Goal: Find contact information: Find contact information

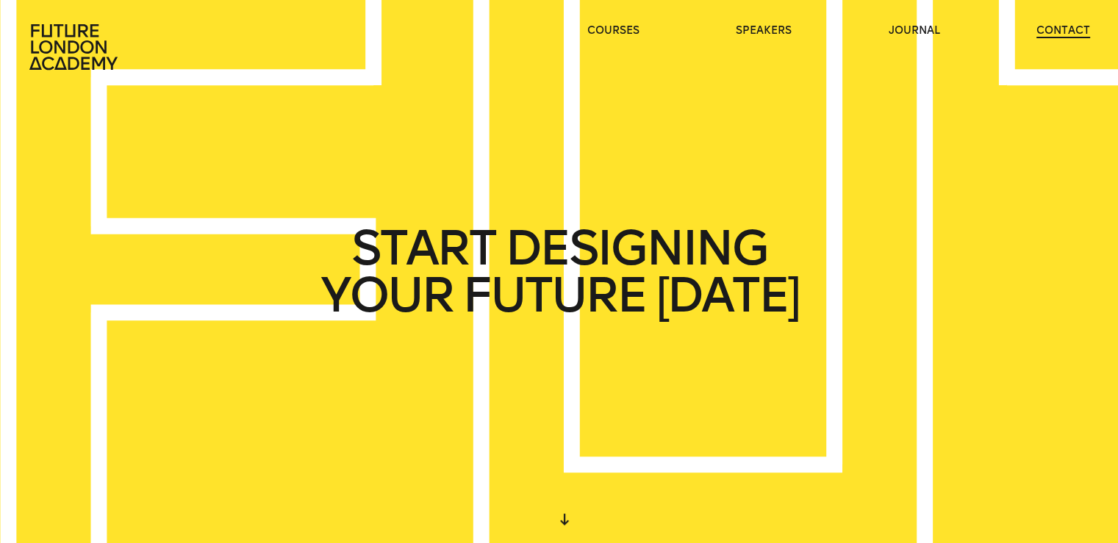
click at [1055, 32] on link "contact" at bounding box center [1063, 31] width 54 height 15
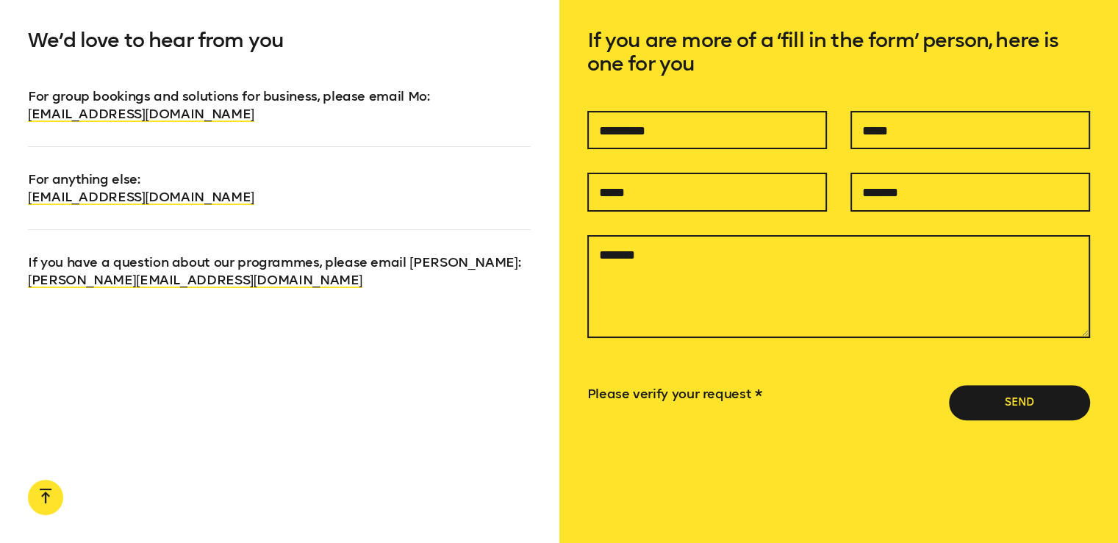
scroll to position [1019, 0]
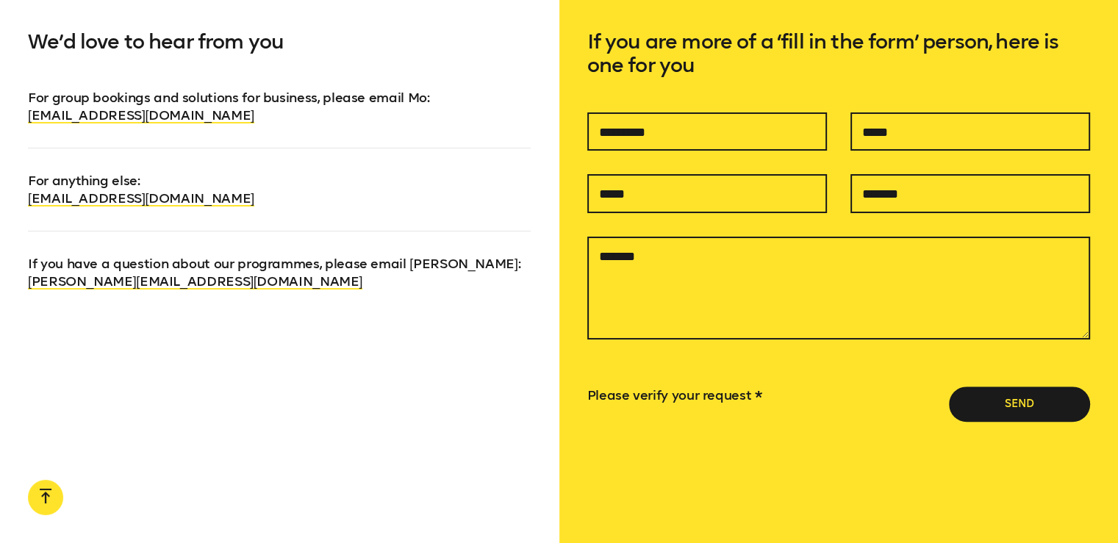
drag, startPoint x: 260, startPoint y: 199, endPoint x: 26, endPoint y: 202, distance: 233.7
click at [26, 202] on div "We’d love to hear from you For group bookings and solutions for business, pleas…" at bounding box center [279, 273] width 559 height 581
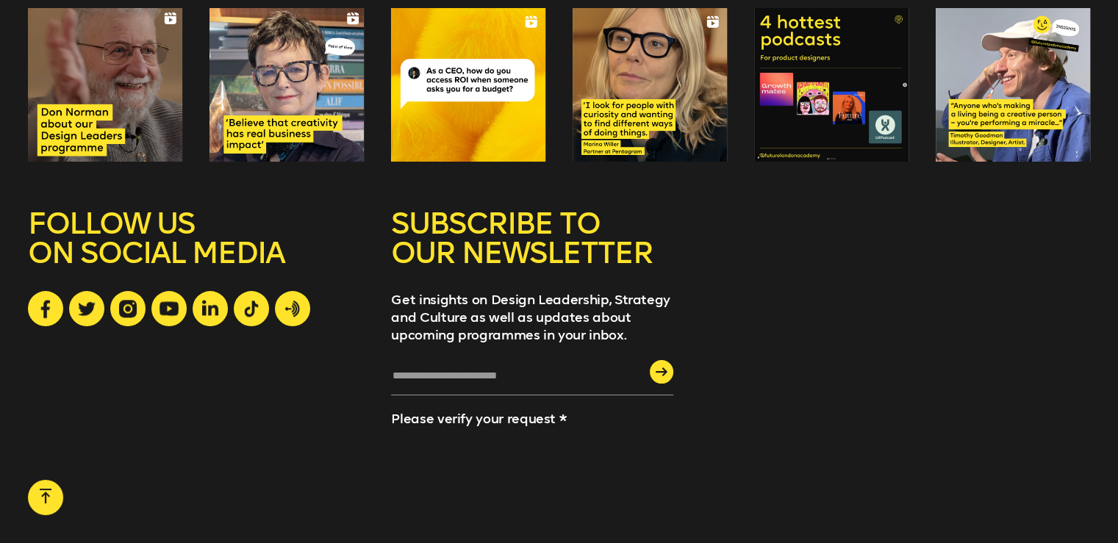
copy link "[EMAIL_ADDRESS][DOMAIN_NAME]"
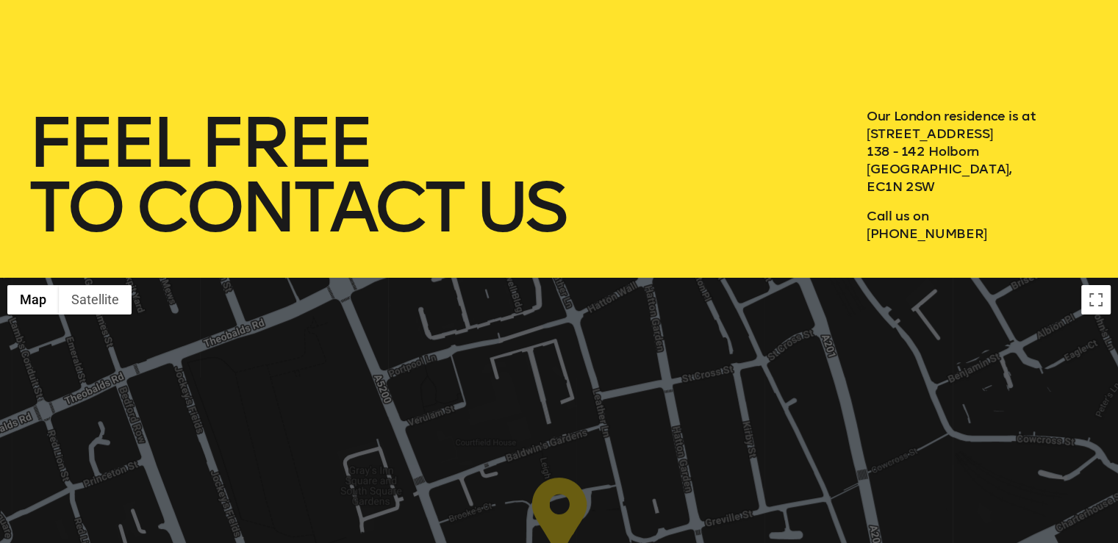
scroll to position [0, 0]
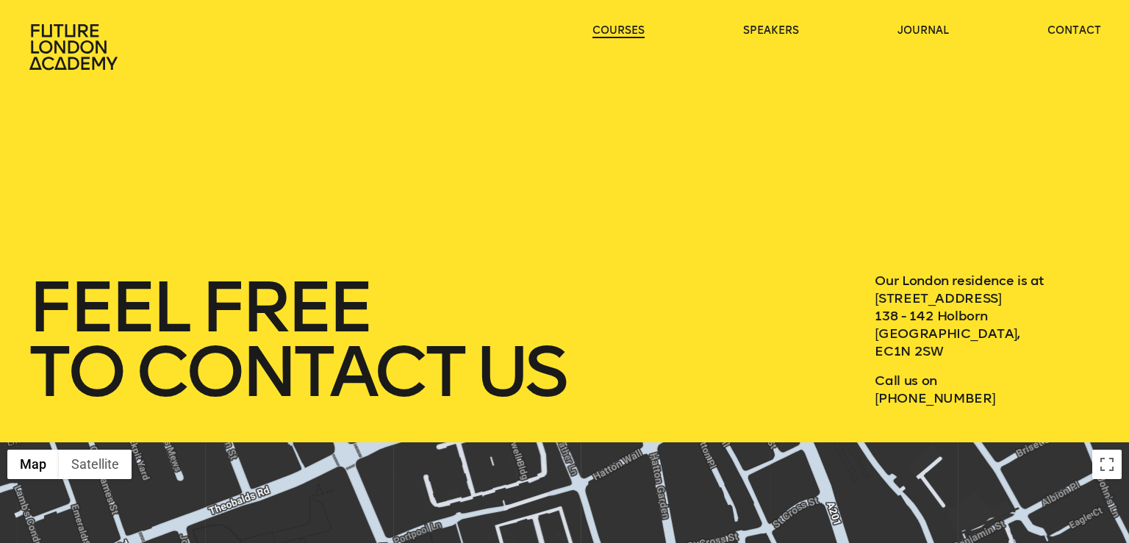
click at [620, 35] on link "courses" at bounding box center [618, 31] width 52 height 15
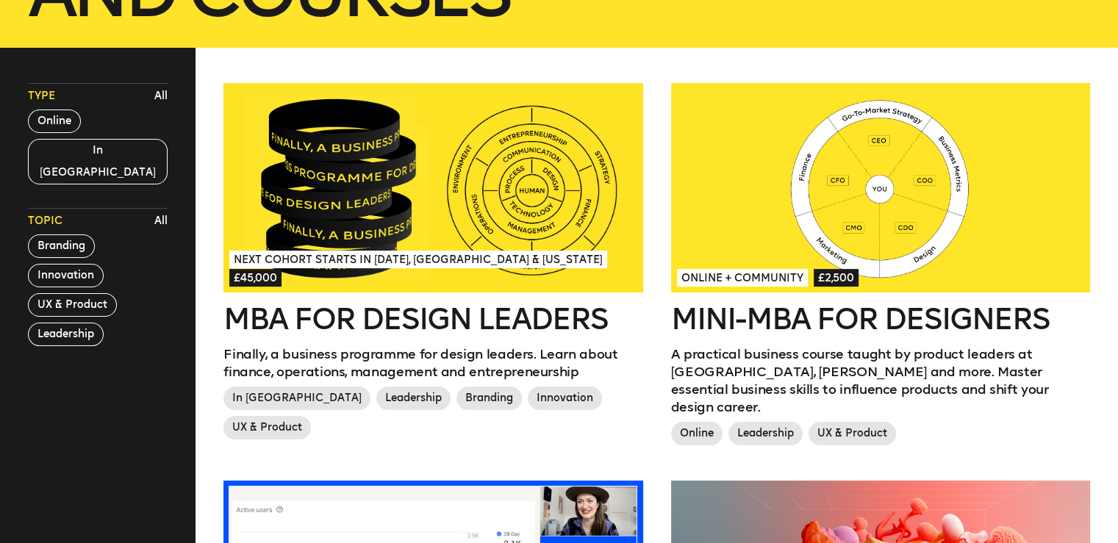
scroll to position [378, 0]
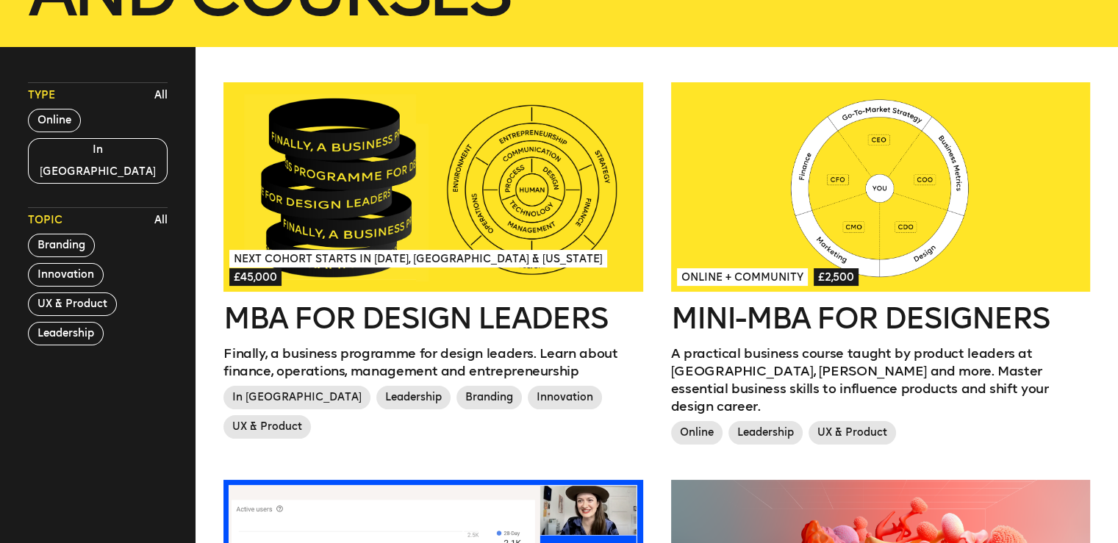
drag, startPoint x: 29, startPoint y: 219, endPoint x: 143, endPoint y: 263, distance: 122.2
click at [143, 263] on div "Topic All Branding Innovation UX & Product Leadership" at bounding box center [98, 276] width 140 height 138
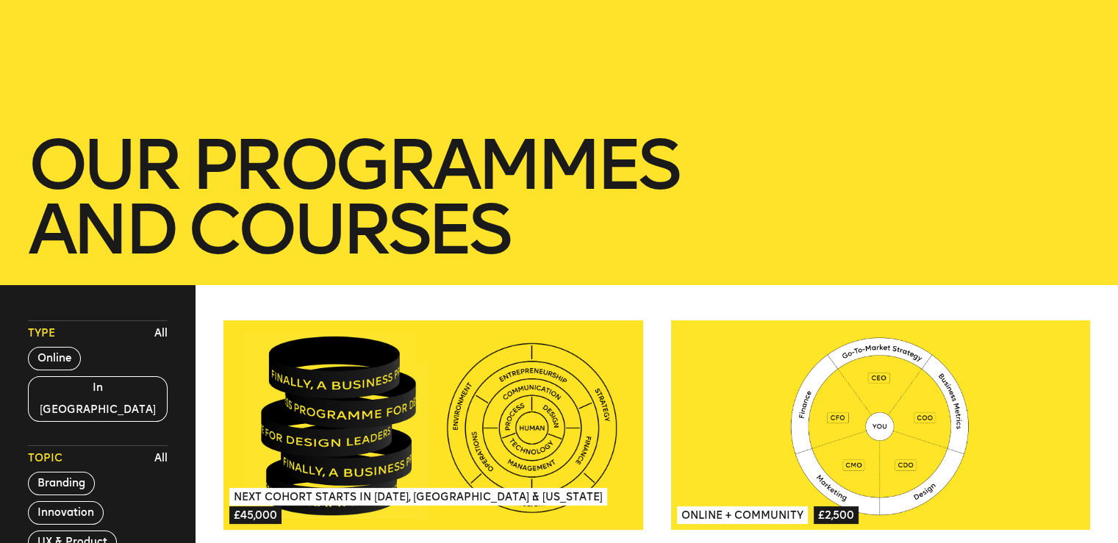
scroll to position [0, 0]
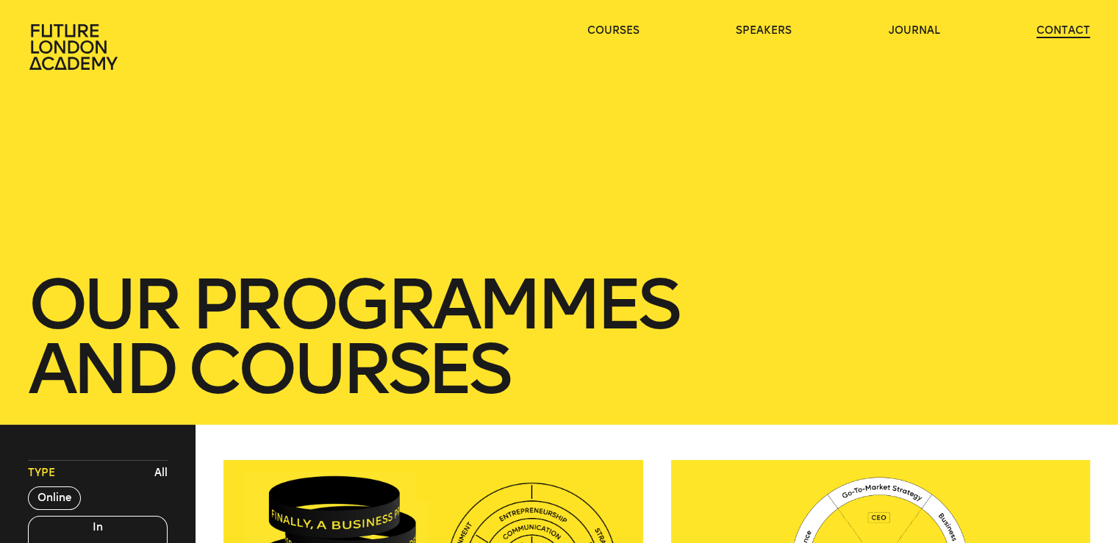
click at [1076, 24] on link "contact" at bounding box center [1063, 31] width 54 height 15
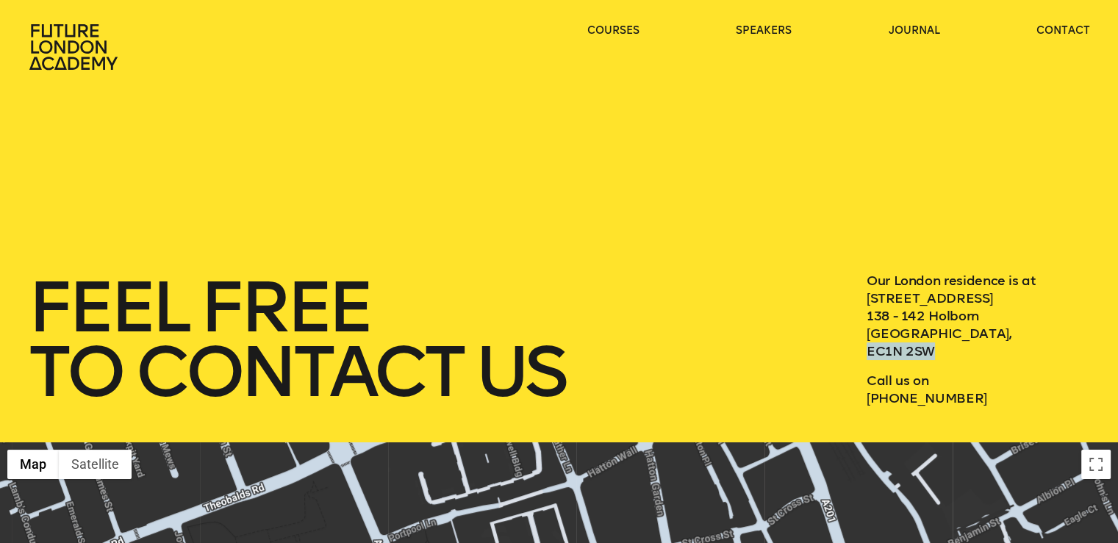
drag, startPoint x: 941, startPoint y: 347, endPoint x: 857, endPoint y: 343, distance: 84.6
click at [857, 343] on div "feel free to contact us Our London residence is at 3 Waterhouse Square 138 - 14…" at bounding box center [559, 339] width 1062 height 135
copy p "EC1N 2SW"
